Goal: Transaction & Acquisition: Obtain resource

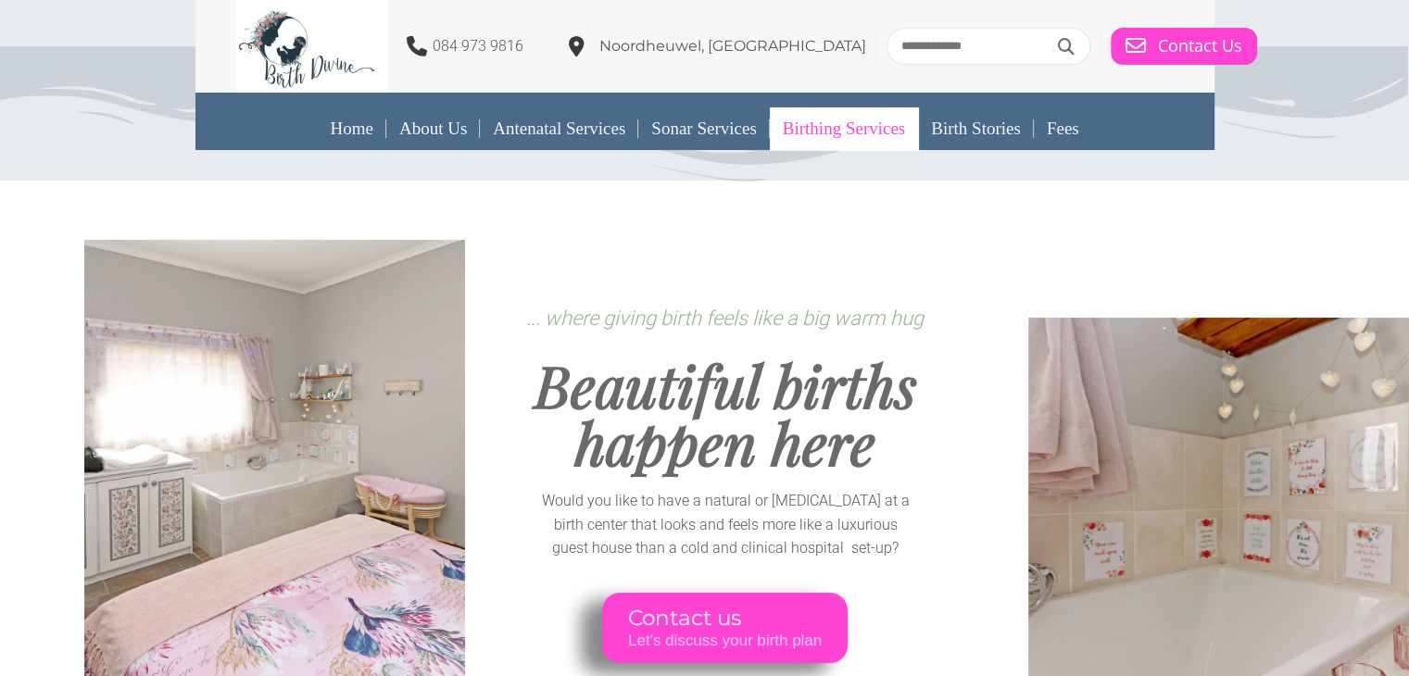
click at [804, 139] on link "Birthing Services" at bounding box center [844, 128] width 148 height 43
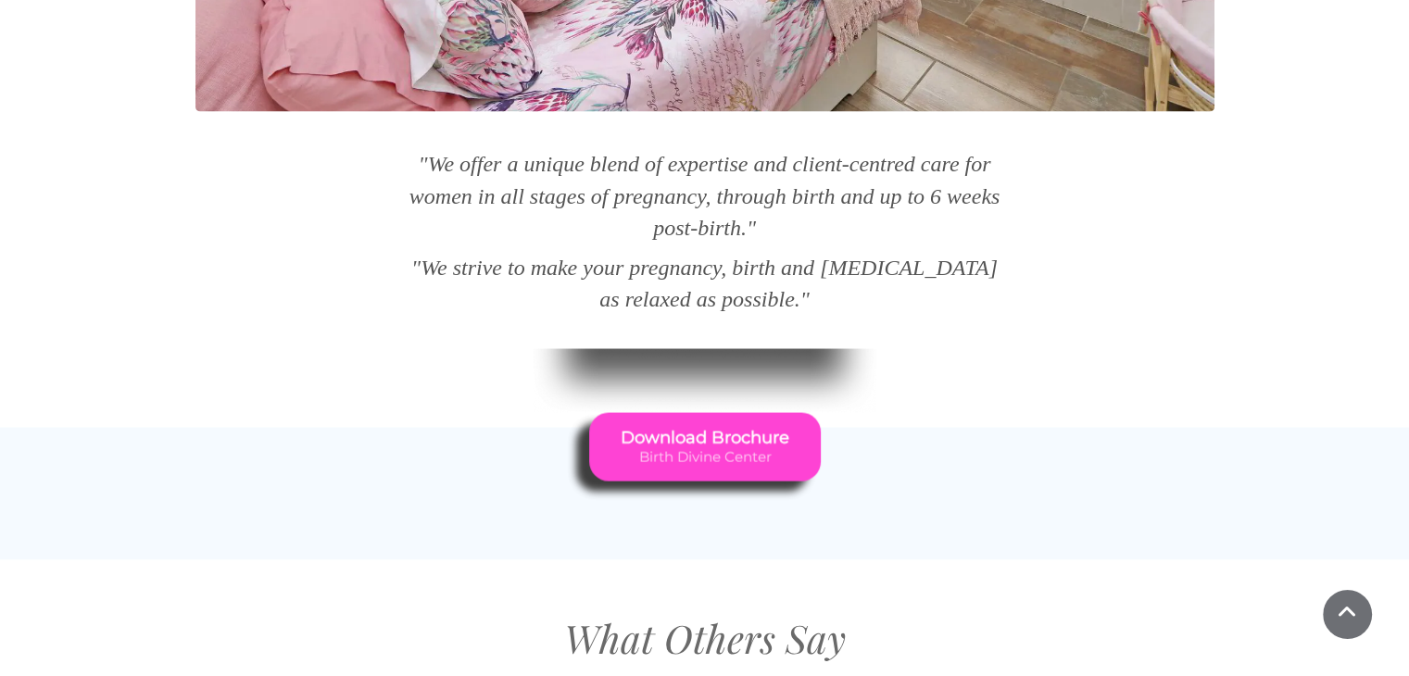
scroll to position [3241, 0]
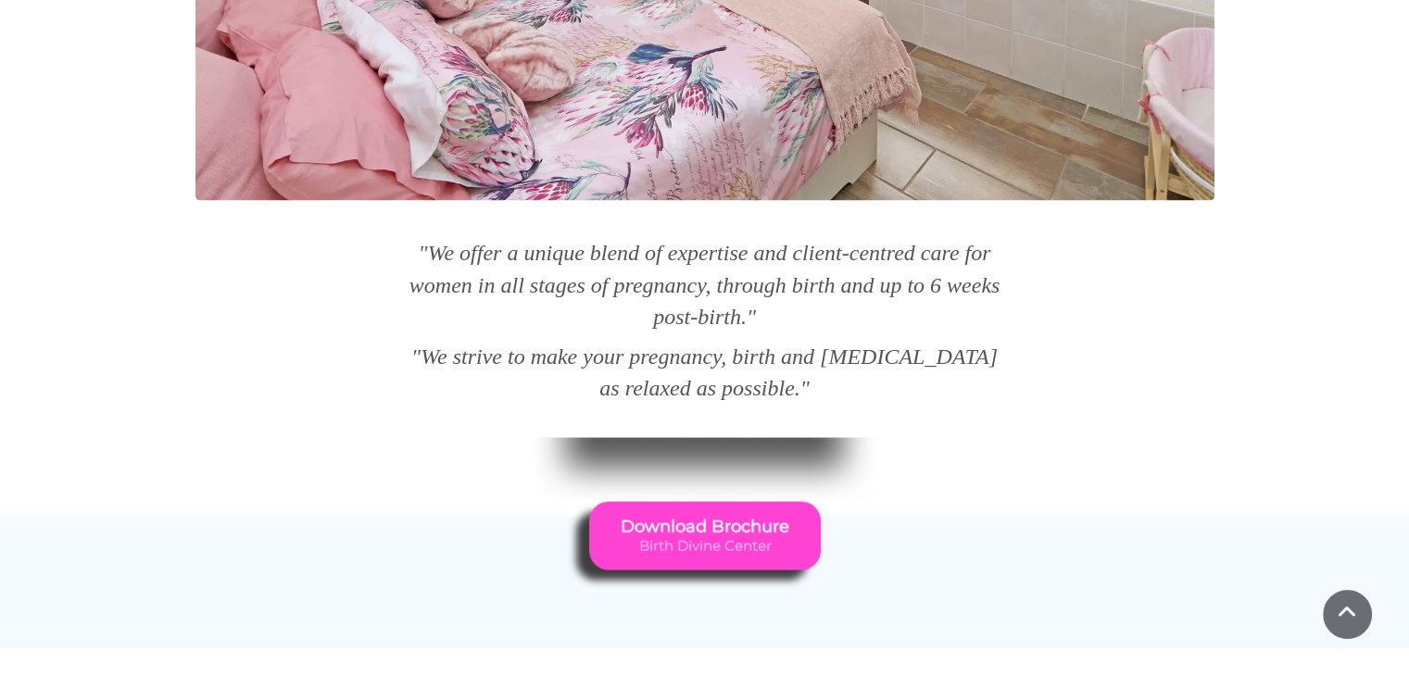
drag, startPoint x: 407, startPoint y: 224, endPoint x: 843, endPoint y: 367, distance: 458.9
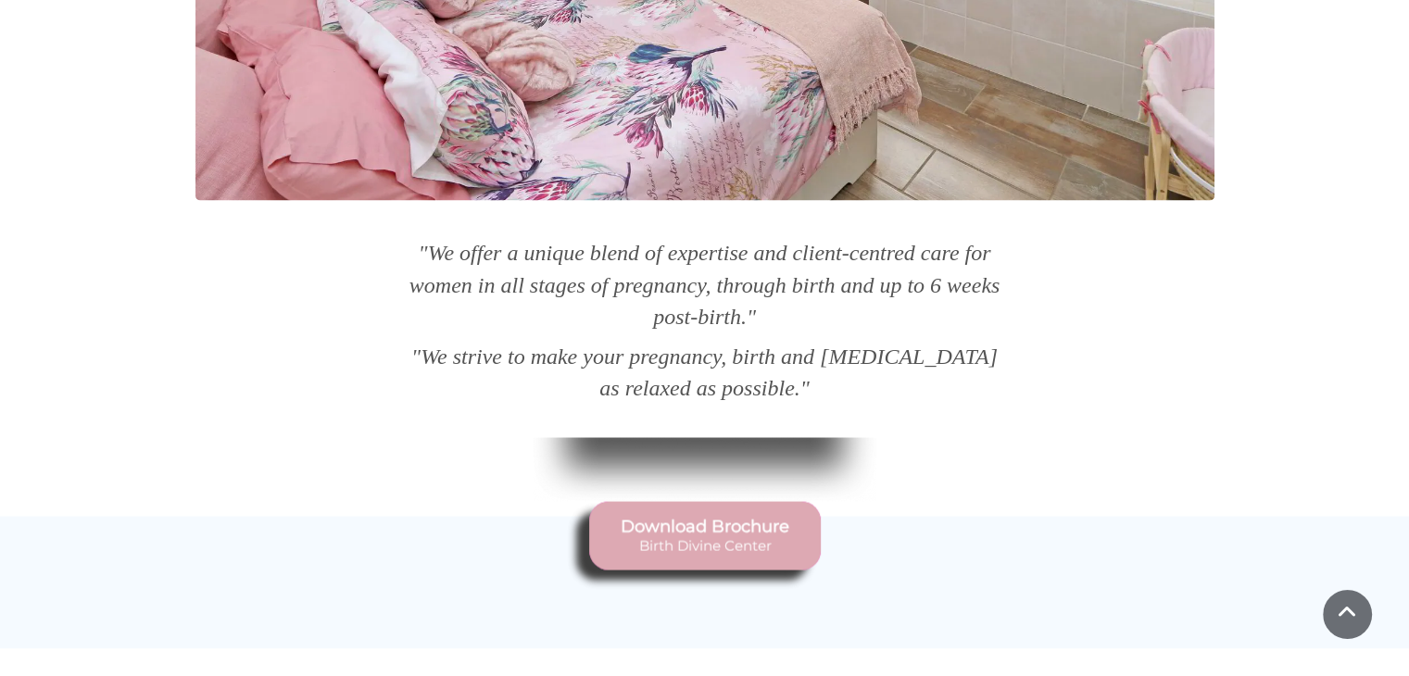
click at [737, 517] on span "Download Brochure" at bounding box center [705, 527] width 169 height 20
